Goal: Communication & Community: Share content

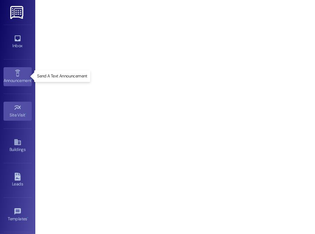
click at [17, 78] on div "Announcement •" at bounding box center [17, 80] width 35 height 7
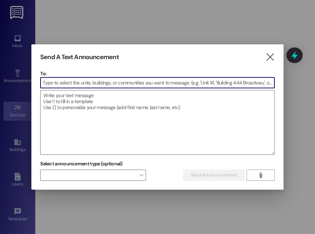
click at [112, 82] on input at bounding box center [157, 83] width 233 height 11
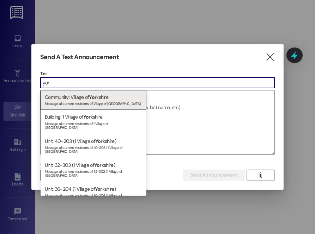
type input "yor"
click at [103, 97] on div "Community: Village of [GEOGRAPHIC_DATA] Message all current residents of [GEOGR…" at bounding box center [94, 100] width 106 height 20
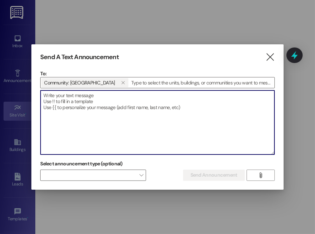
click at [103, 97] on textarea at bounding box center [157, 123] width 233 height 64
paste textarea "Hi Yorkshire members, we have plenty of goods left from food distribution. We w…"
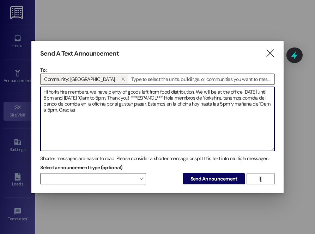
click at [88, 99] on textarea "Hi Yorkshire members, we have plenty of goods left from food distribution. We w…" at bounding box center [157, 119] width 233 height 64
click at [49, 111] on textarea "Hi Yorkshire members, we have plenty of goods left from food distribution. We w…" at bounding box center [157, 119] width 233 height 64
type textarea "Hi Yorkshire members, we have plenty of goods left from food distribution. We w…"
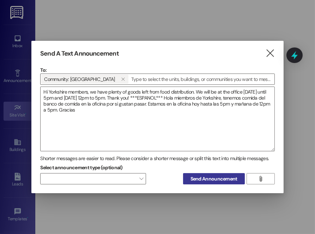
click at [204, 179] on span "Send Announcement" at bounding box center [213, 179] width 47 height 7
